Goal: Use online tool/utility: Use online tool/utility

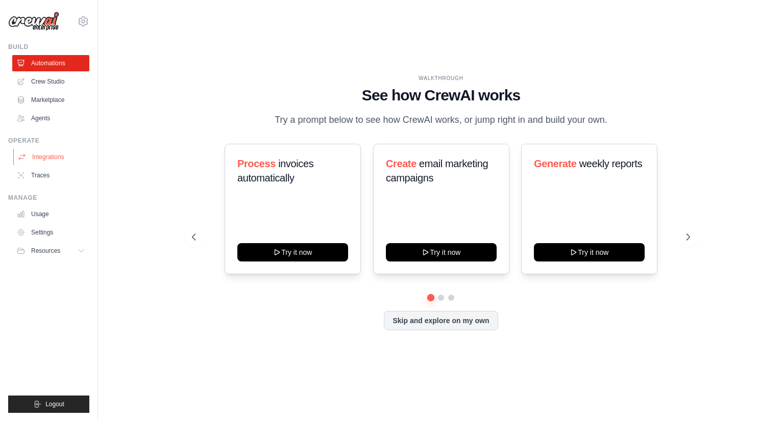
click at [41, 155] on link "Integrations" at bounding box center [51, 157] width 77 height 16
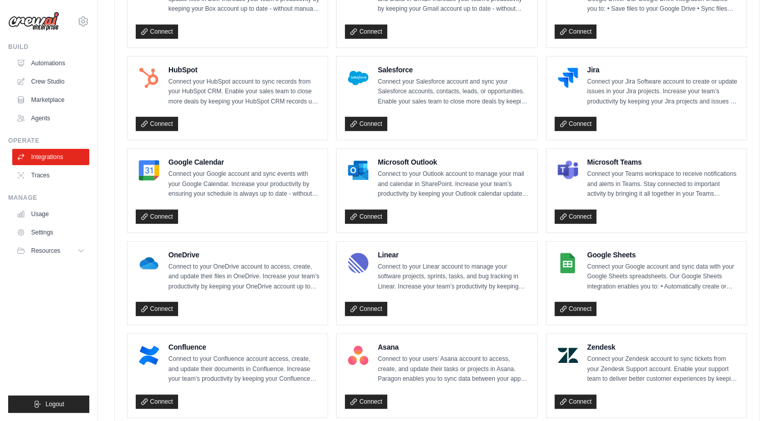
scroll to position [505, 0]
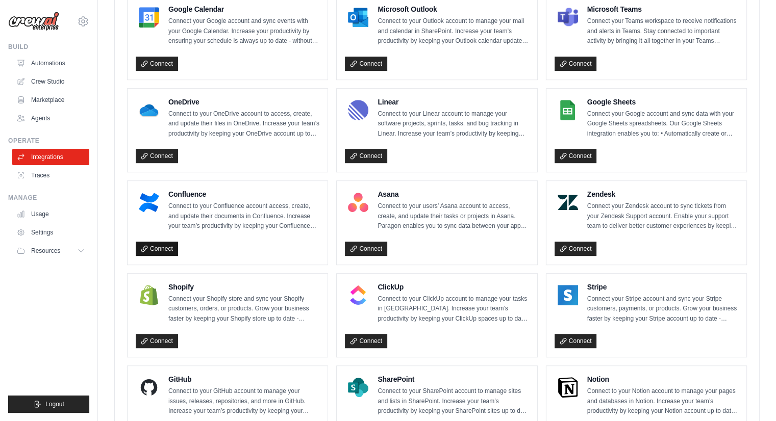
click at [155, 242] on link "Connect" at bounding box center [157, 249] width 42 height 14
click at [57, 60] on link "Automations" at bounding box center [51, 63] width 77 height 16
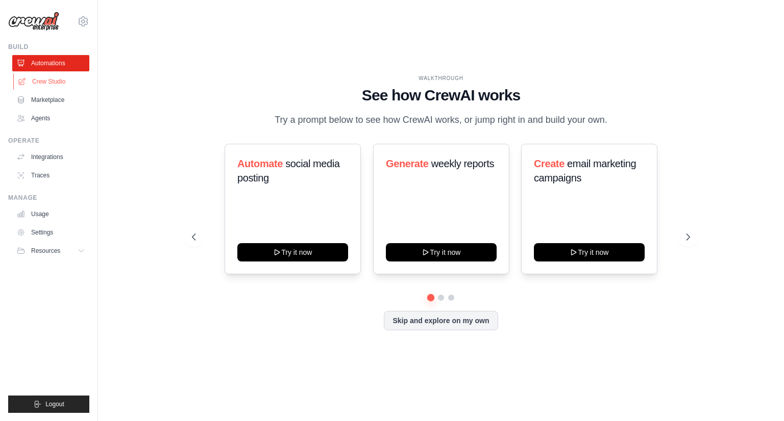
click at [57, 81] on link "Crew Studio" at bounding box center [51, 81] width 77 height 16
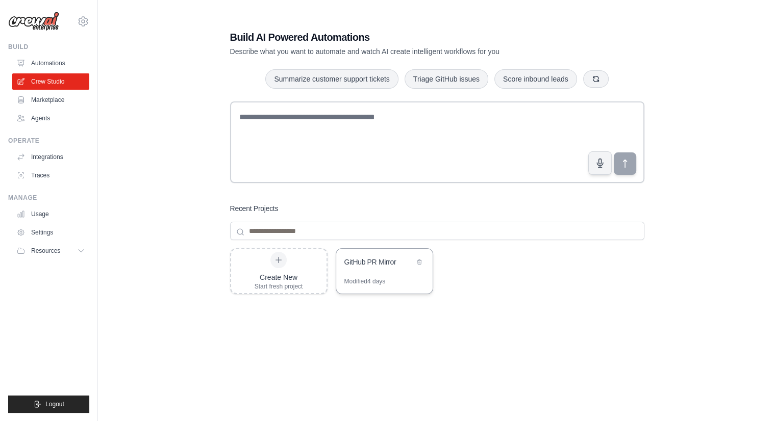
click at [367, 271] on div "GitHub PR Mirror" at bounding box center [384, 263] width 96 height 29
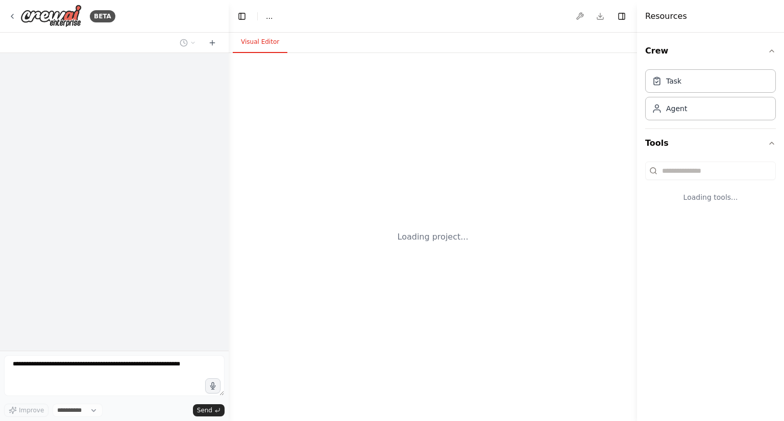
select select "****"
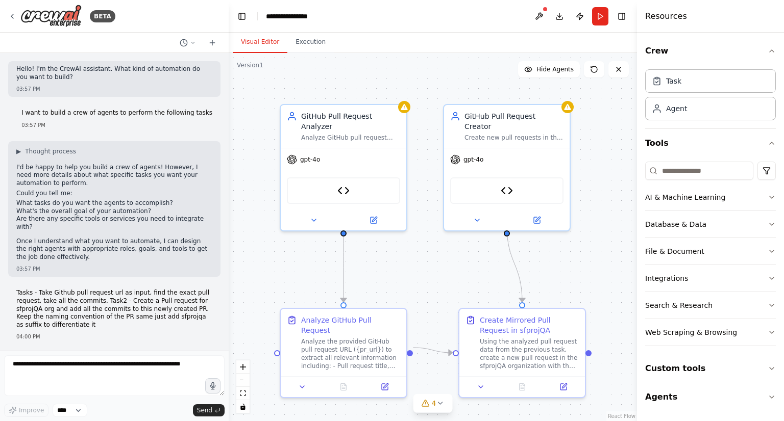
scroll to position [3650, 0]
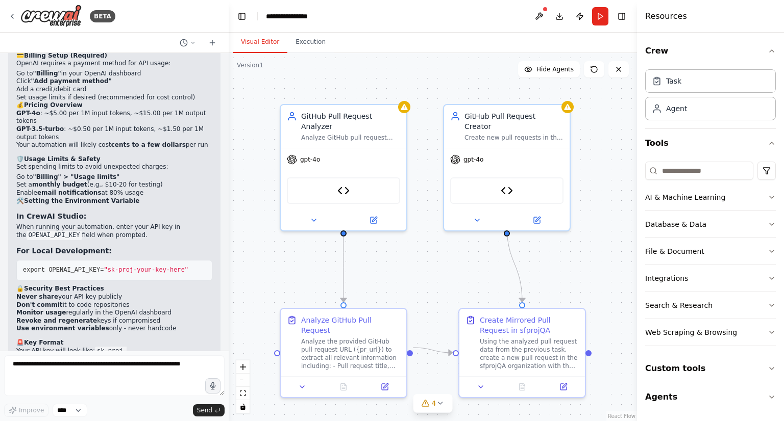
drag, startPoint x: 84, startPoint y: 278, endPoint x: 132, endPoint y: 288, distance: 49.1
click at [132, 374] on ul "Start with GPT-3.5-turbo for testing (cheaper) Set conservative usage limits in…" at bounding box center [114, 390] width 196 height 32
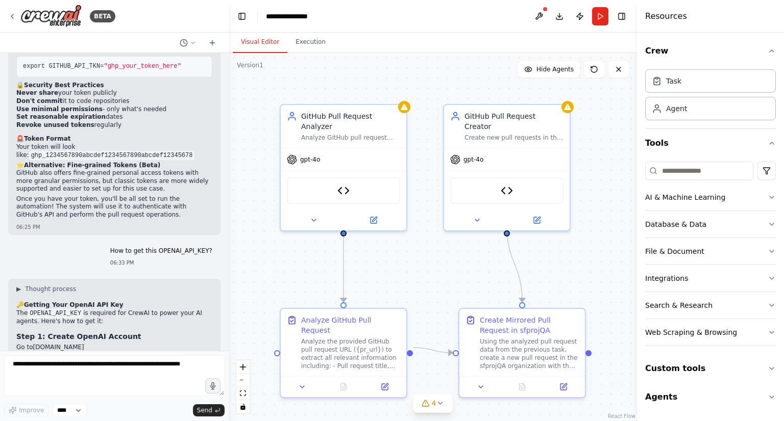
scroll to position [3242, 0]
